Goal: Ask a question

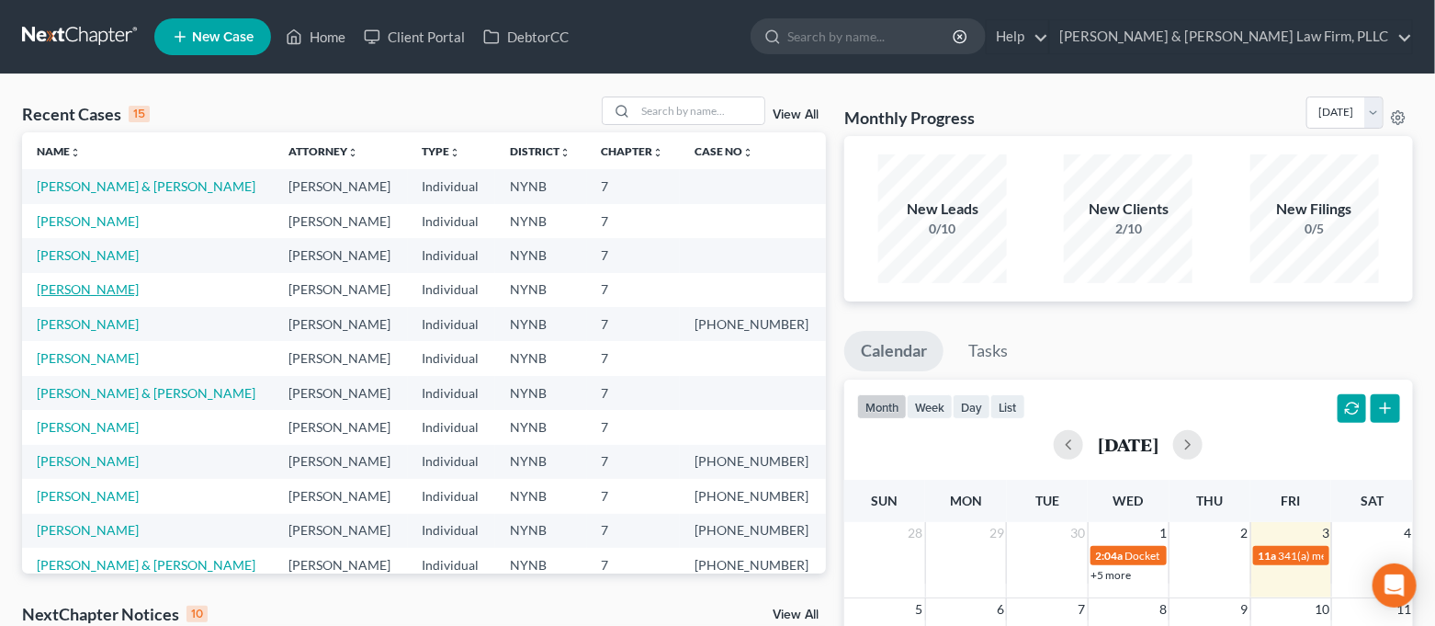
click at [130, 288] on link "[PERSON_NAME]" at bounding box center [88, 289] width 102 height 16
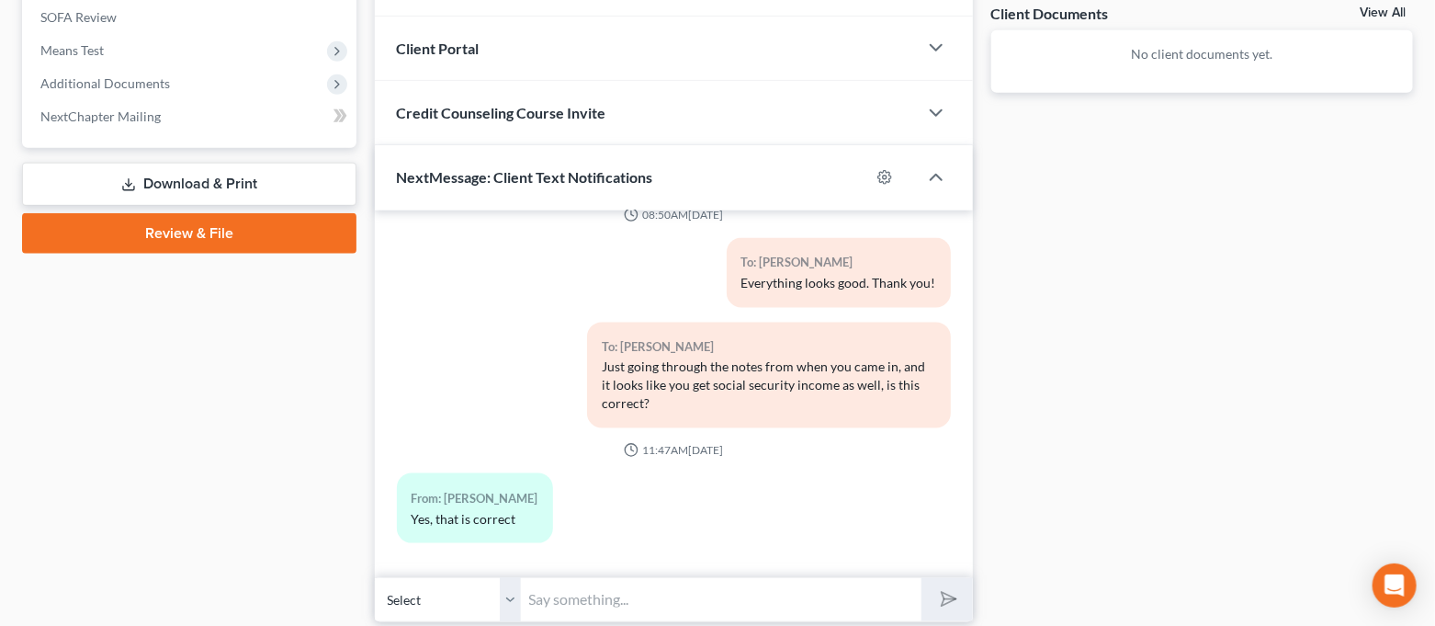
scroll to position [751, 0]
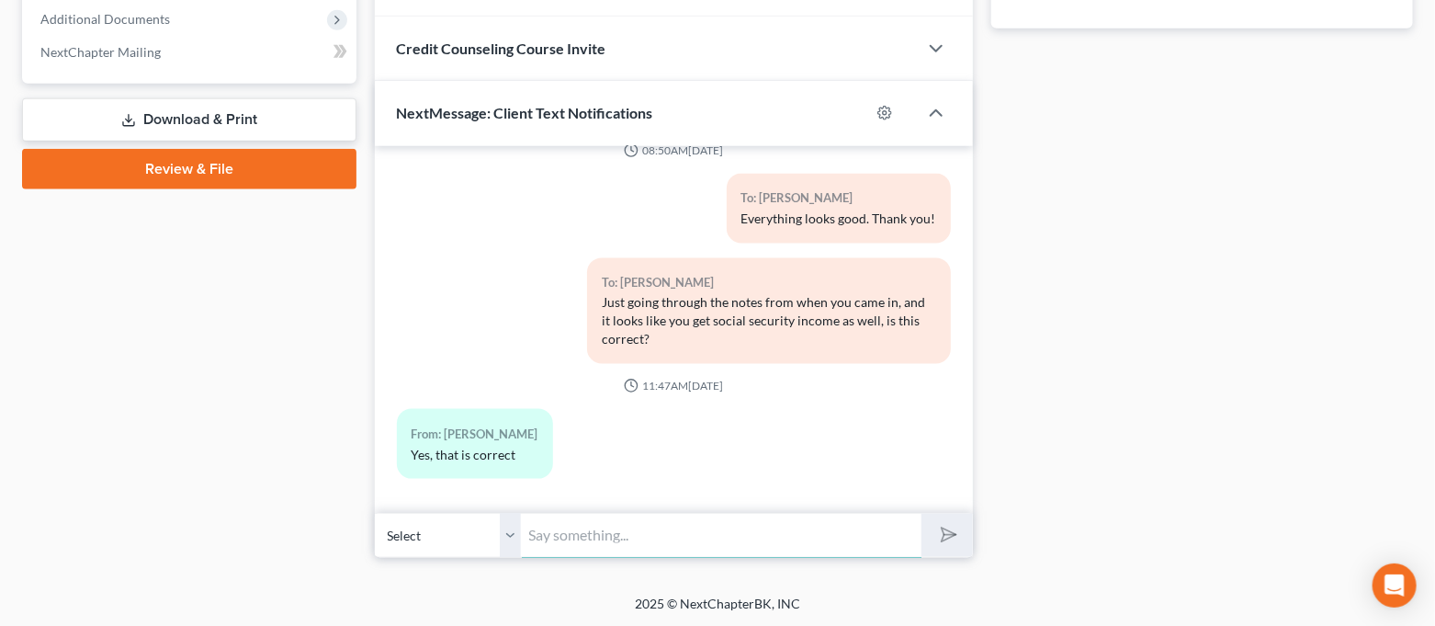
click at [778, 541] on input "text" at bounding box center [722, 535] width 401 height 45
type input "W"
type input "How much is that monthly?"
click at [921, 514] on button "submit" at bounding box center [946, 535] width 51 height 43
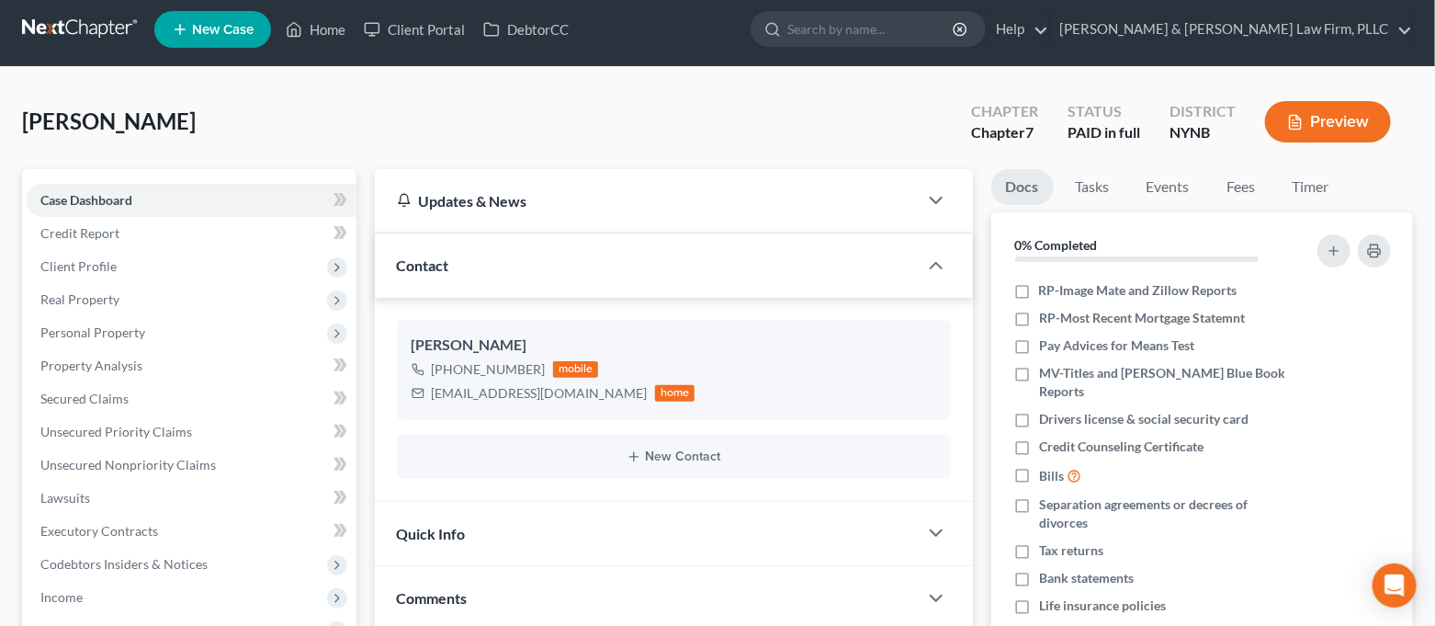
scroll to position [0, 0]
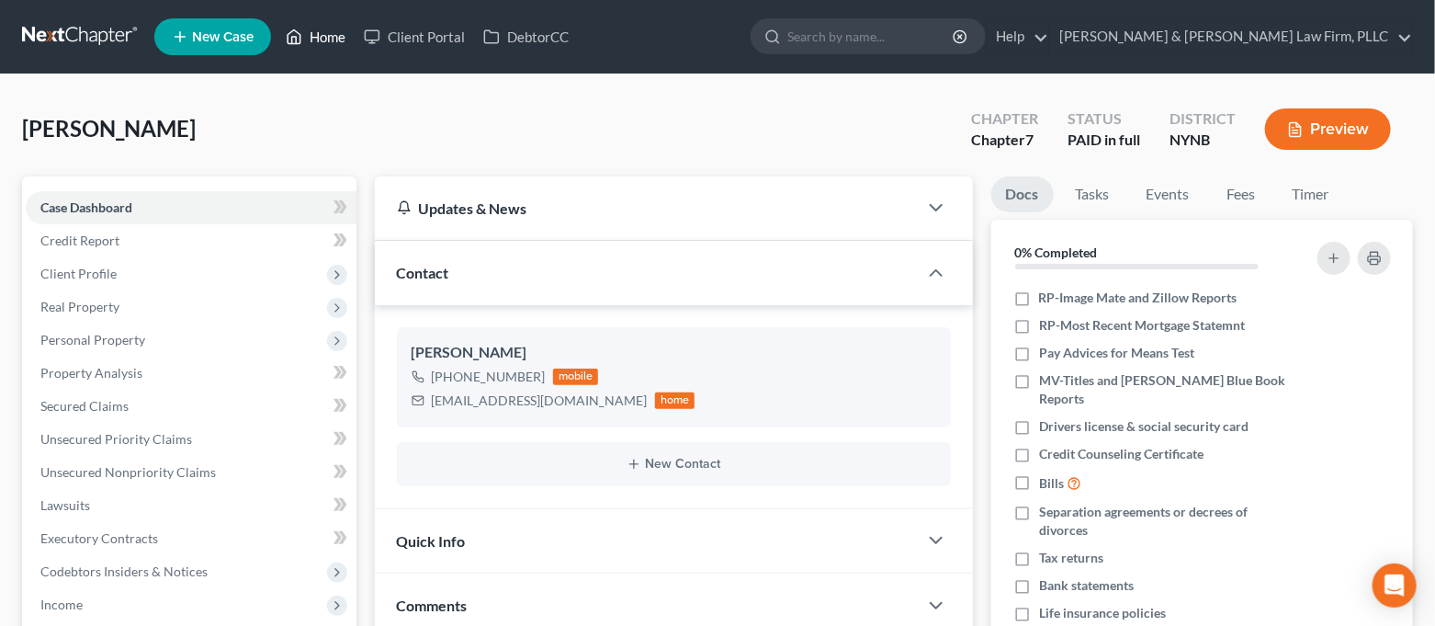
click at [321, 28] on link "Home" at bounding box center [316, 36] width 78 height 33
